Goal: Information Seeking & Learning: Learn about a topic

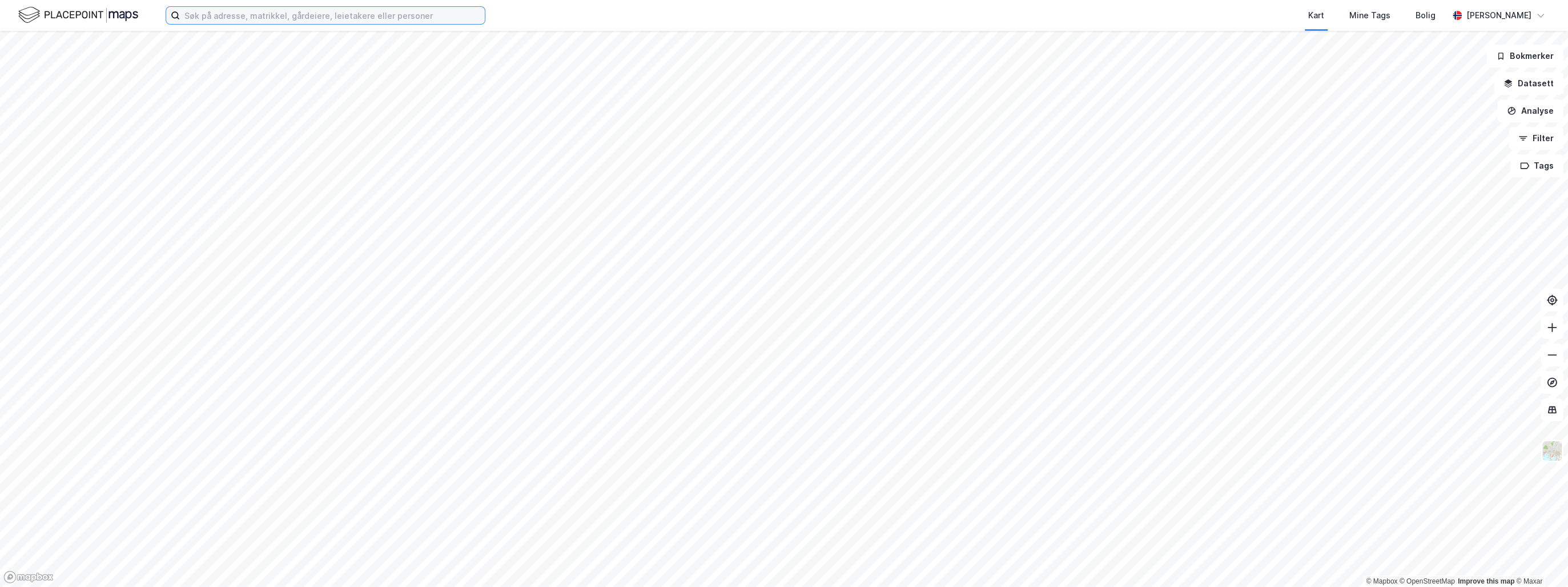
click at [242, 14] on input at bounding box center [332, 15] width 305 height 17
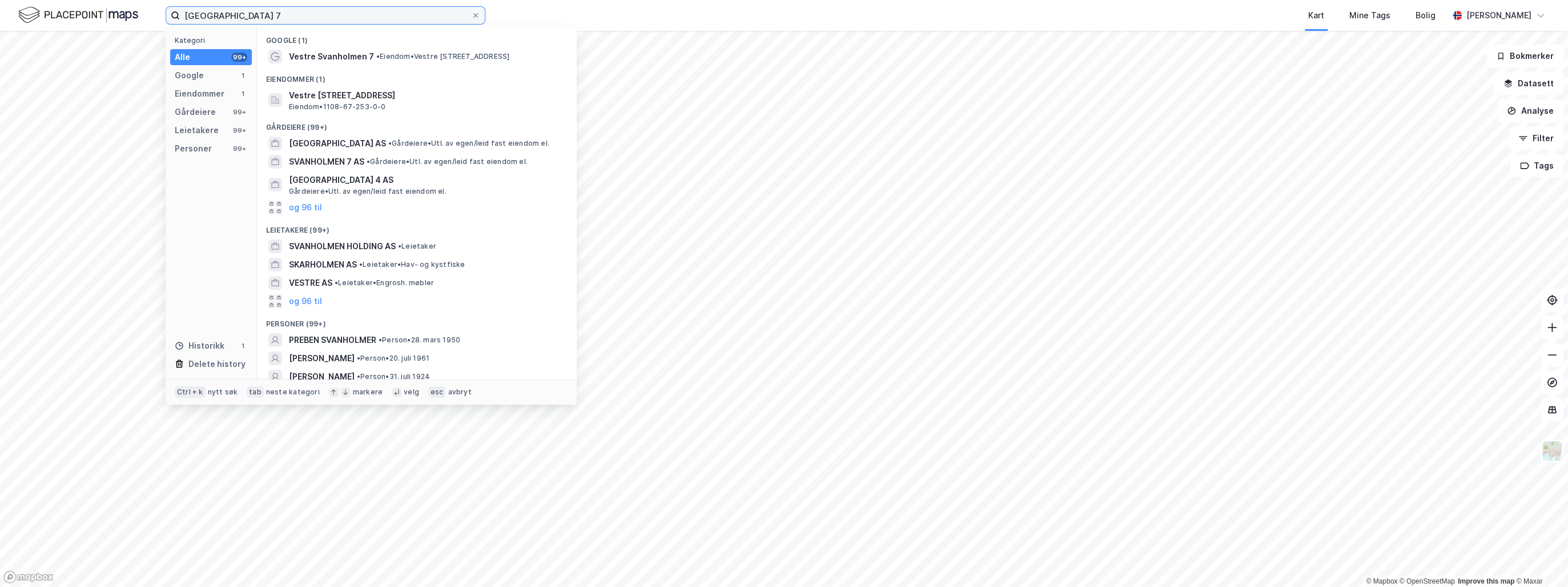
type input "[GEOGRAPHIC_DATA] 7"
click at [323, 94] on span "Vestre [STREET_ADDRESS]" at bounding box center [426, 95] width 274 height 14
